Goal: Find specific page/section: Find specific page/section

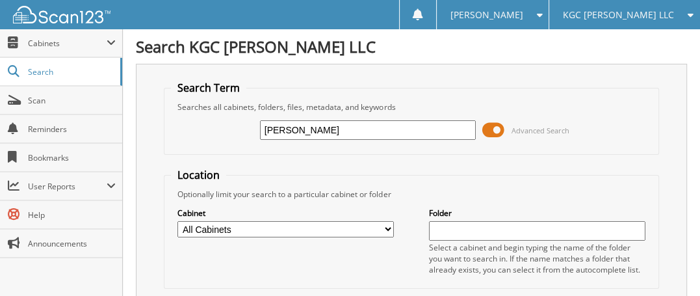
type input "[PERSON_NAME]"
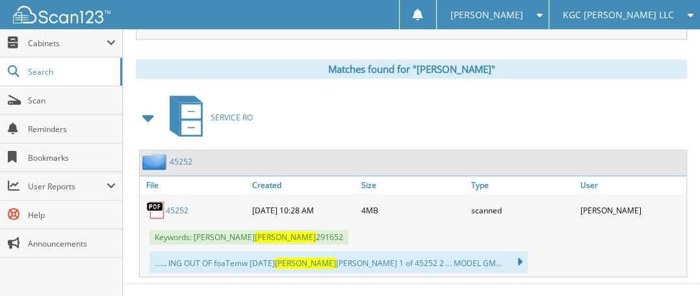
scroll to position [538, 0]
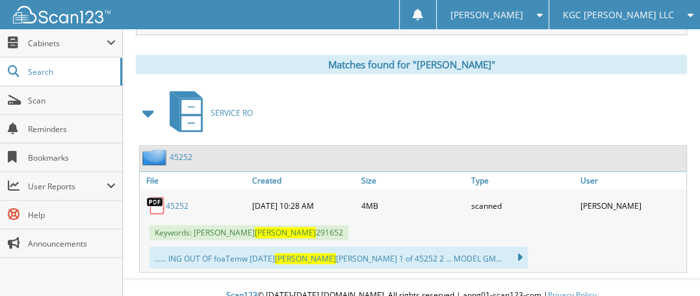
click at [175, 200] on link "45252" at bounding box center [177, 205] width 23 height 11
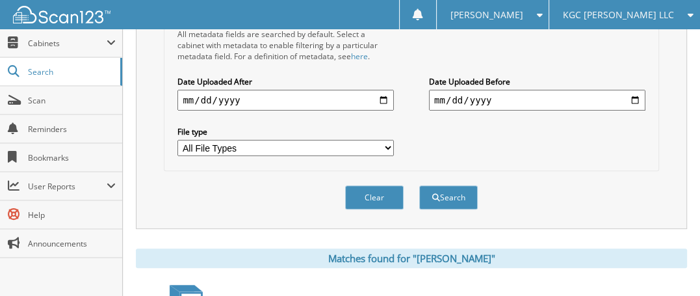
scroll to position [83, 0]
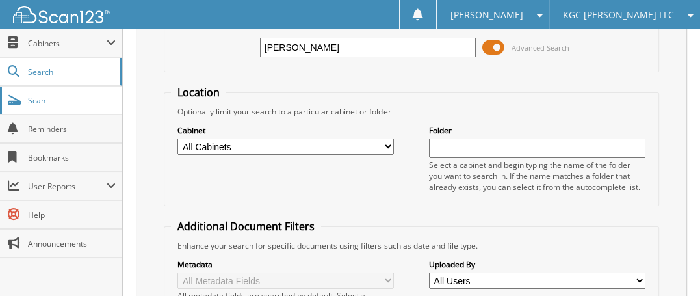
click at [45, 100] on span "Scan" at bounding box center [72, 100] width 88 height 11
